Goal: Task Accomplishment & Management: Manage account settings

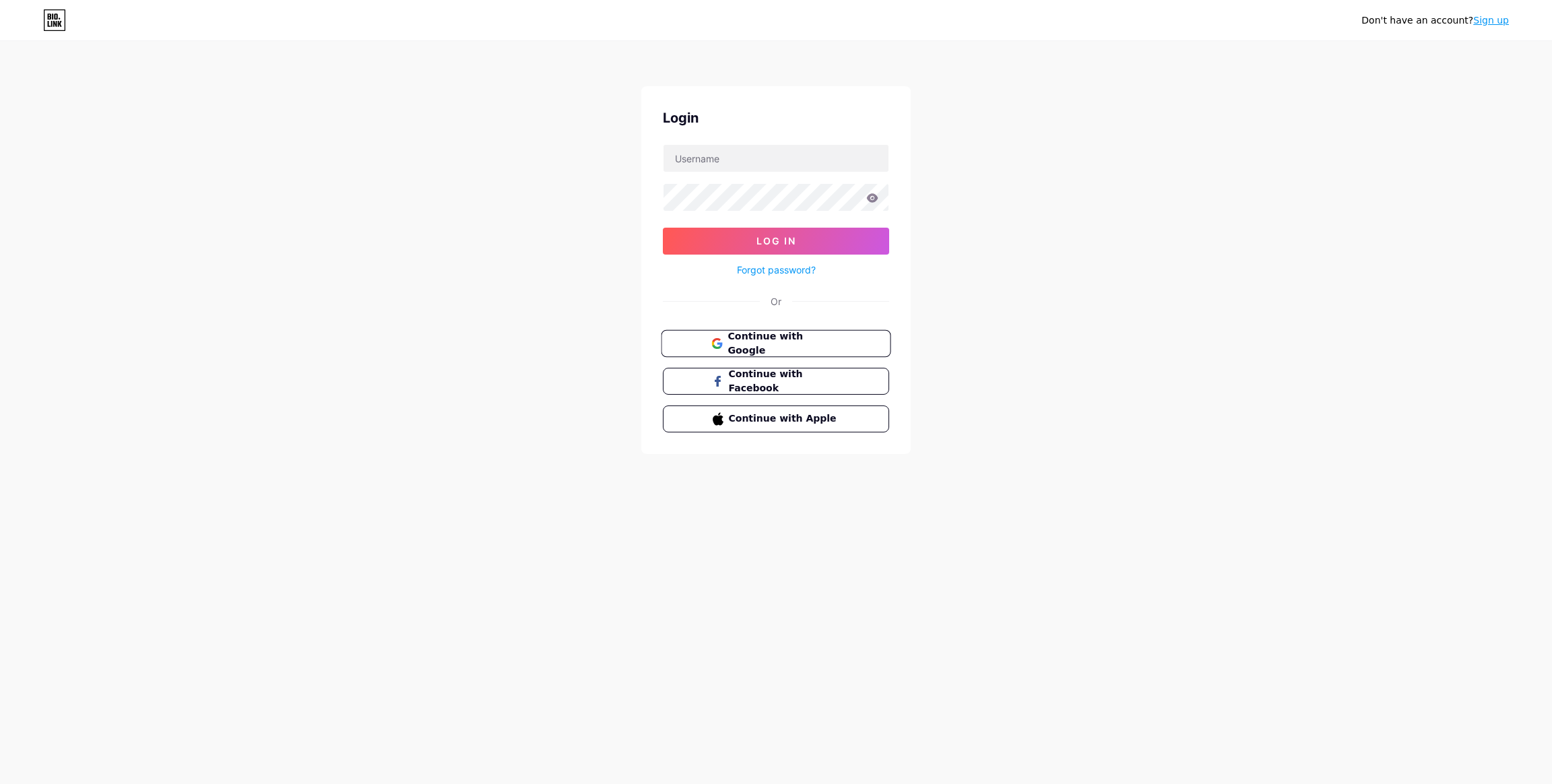
click at [812, 345] on span "Continue with Google" at bounding box center [784, 343] width 113 height 29
click at [826, 364] on span "Continue with Google" at bounding box center [784, 367] width 113 height 29
click at [1467, 402] on div "Don't have an account? Sign up Login Log In Forgot password? Or There is alread…" at bounding box center [776, 266] width 1552 height 532
